Goal: Information Seeking & Learning: Learn about a topic

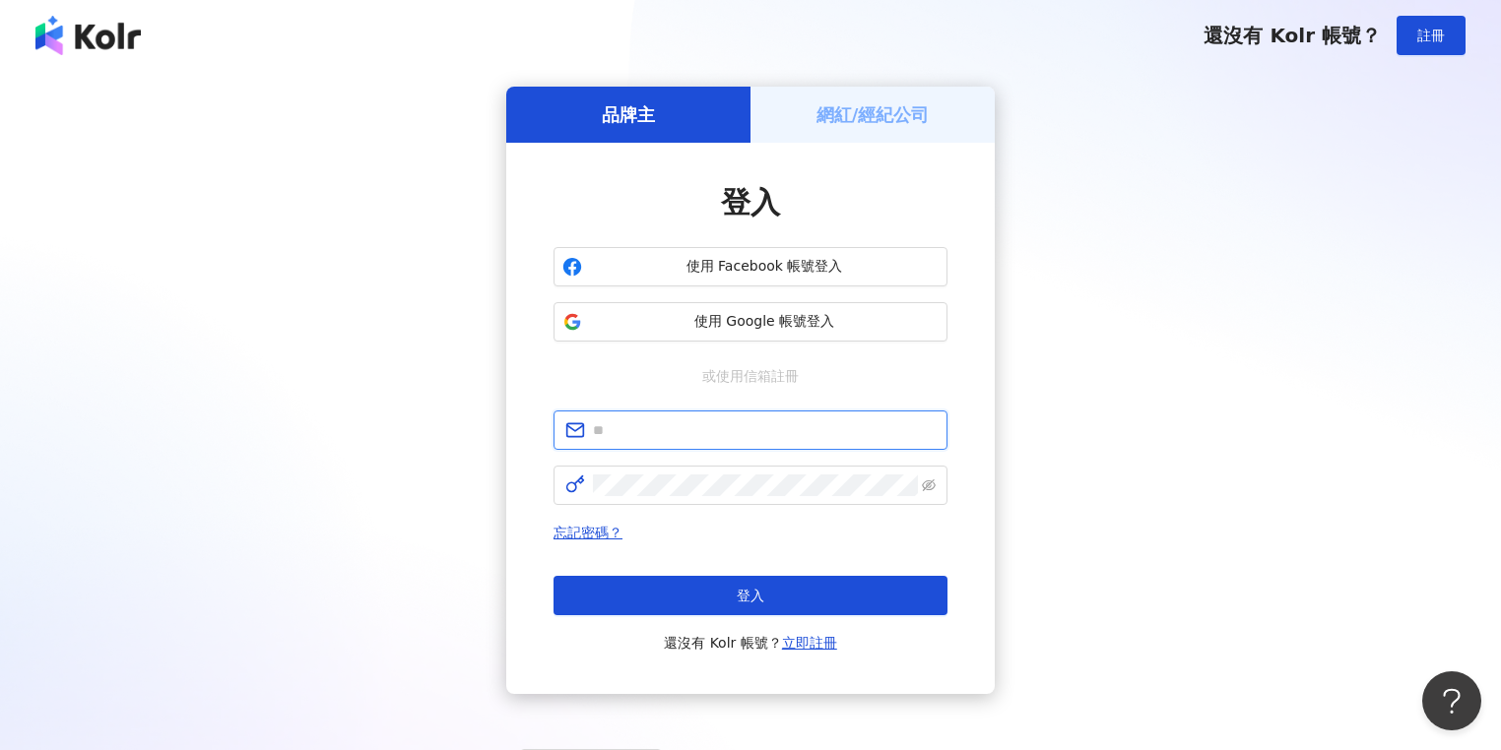
click at [682, 437] on input "text" at bounding box center [764, 430] width 343 height 22
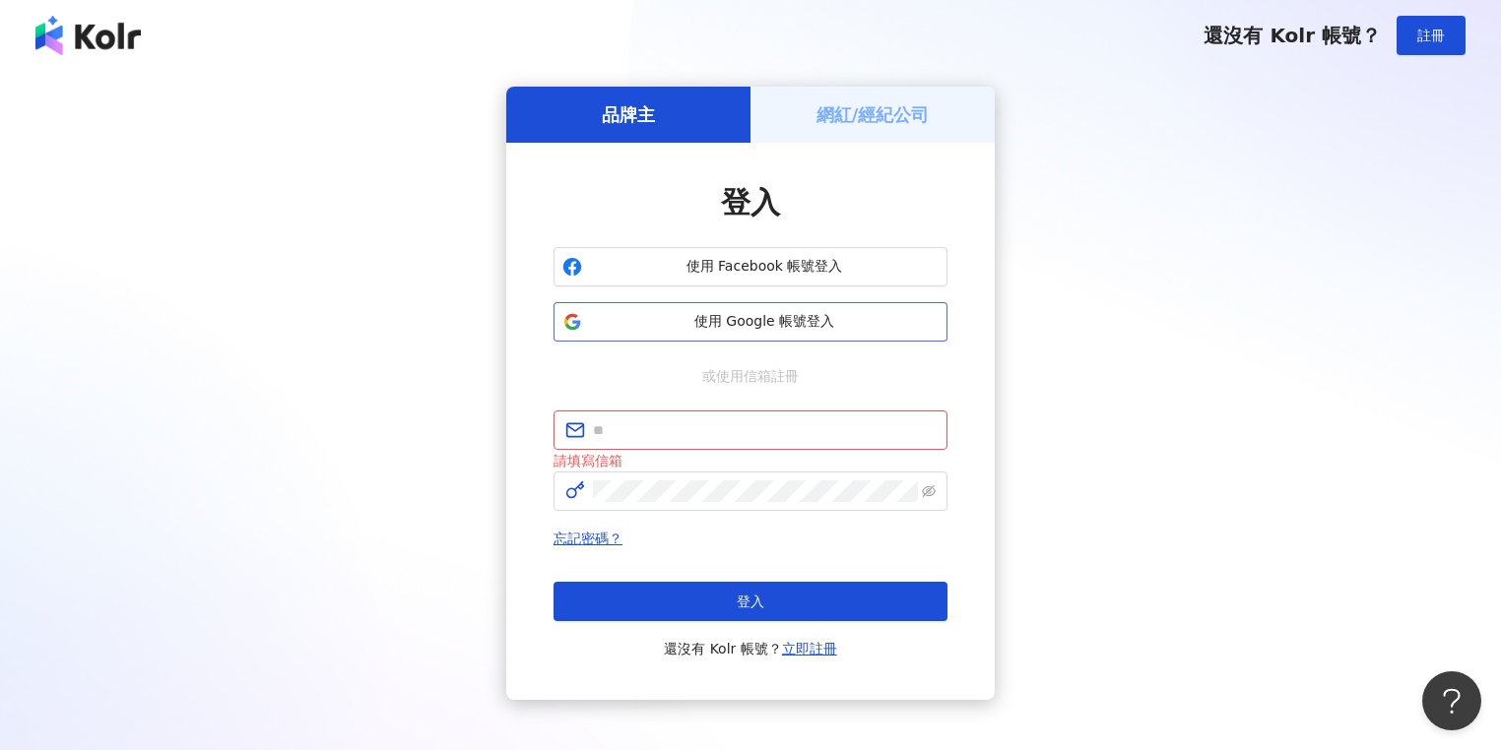
click at [733, 336] on button "使用 Google 帳號登入" at bounding box center [750, 321] width 394 height 39
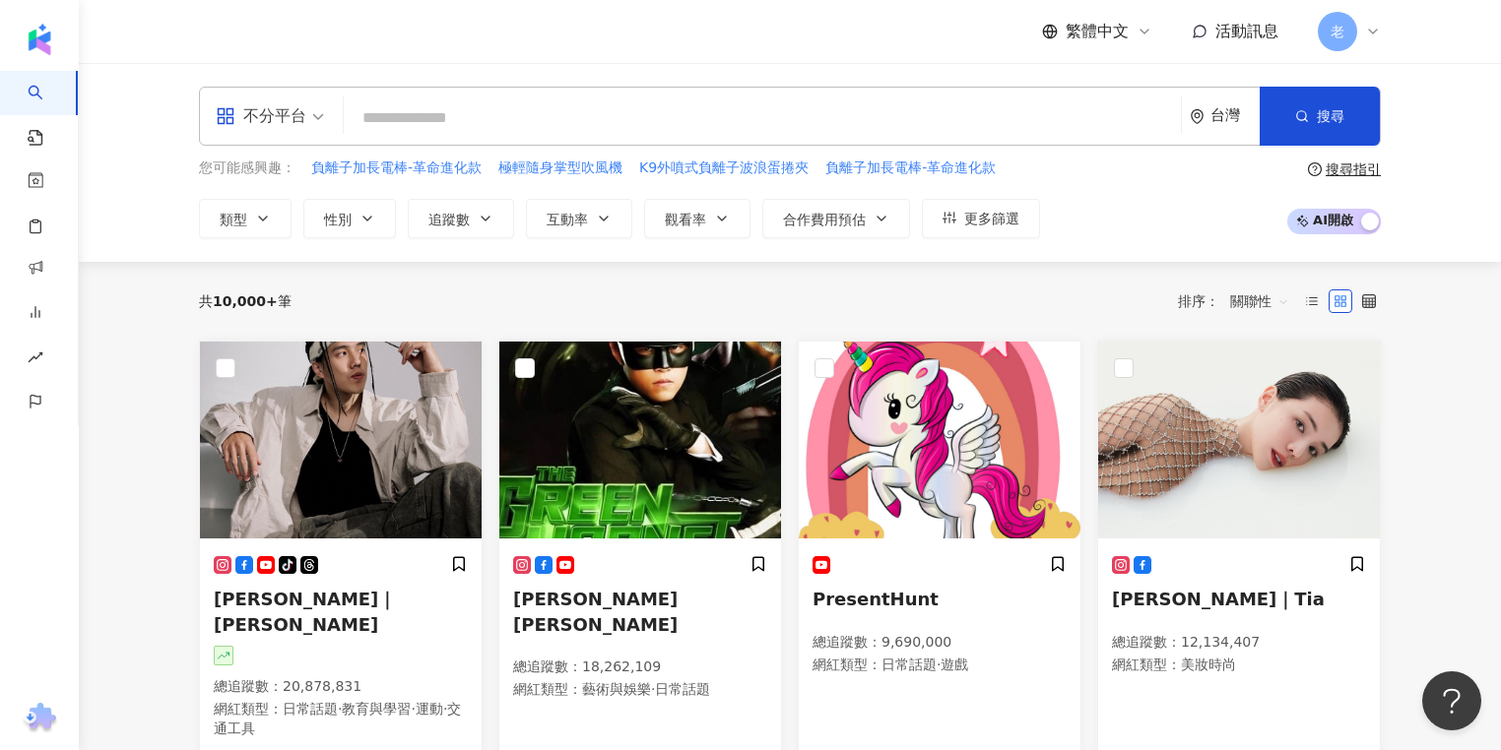
click at [1157, 139] on div "不分平台 台灣 搜尋" at bounding box center [790, 116] width 1182 height 59
click at [492, 296] on div "共 10,000+ 筆 排序： 關聯性" at bounding box center [790, 302] width 1182 height 32
click at [545, 299] on div "共 10,000+ 筆 排序： 關聯性" at bounding box center [790, 302] width 1182 height 32
click at [964, 284] on div "共 10,000+ 筆 排序： 關聯性" at bounding box center [790, 301] width 1182 height 79
